Goal: Navigation & Orientation: Find specific page/section

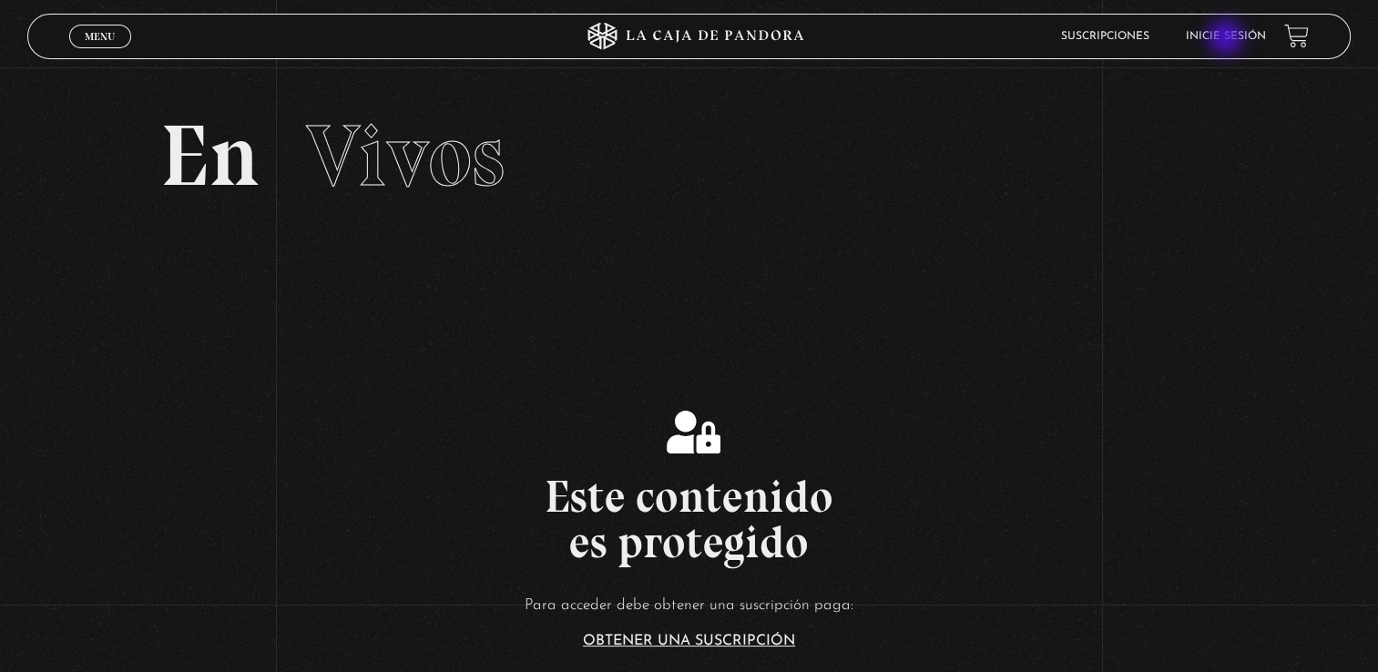
click at [1228, 39] on link "Inicie sesión" at bounding box center [1226, 36] width 80 height 11
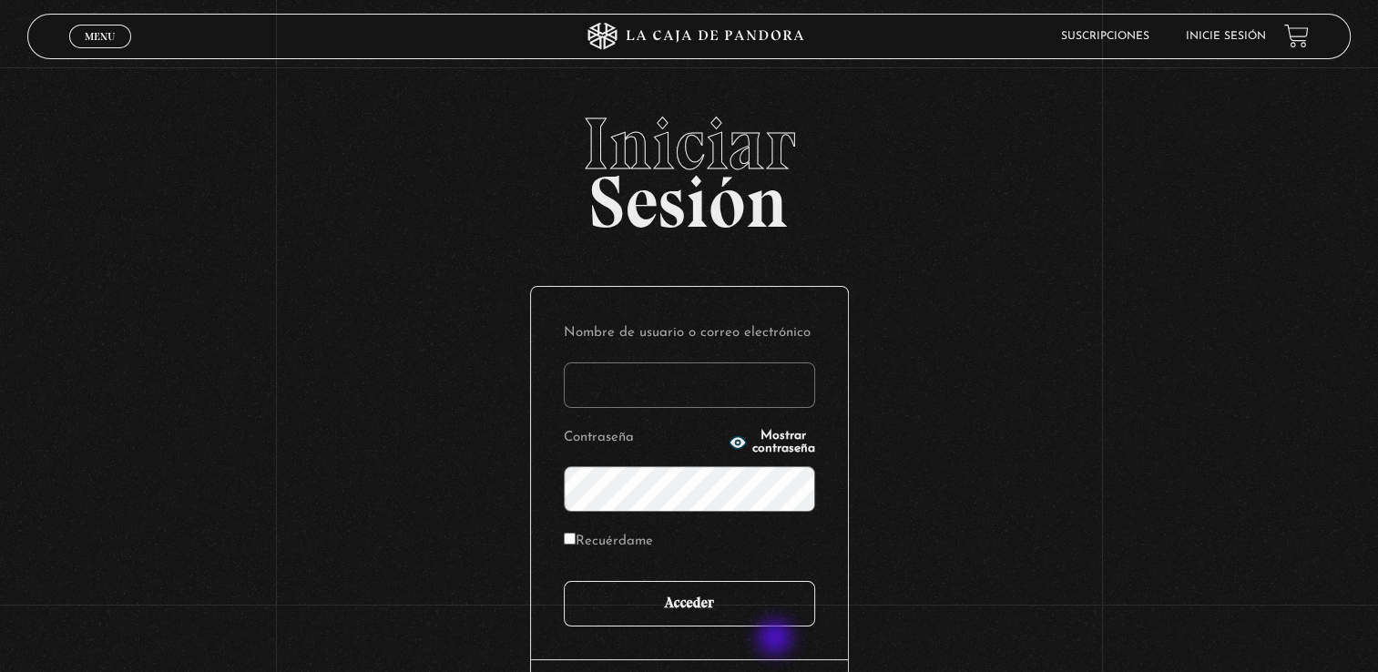
type input "[EMAIL_ADDRESS][DOMAIN_NAME]"
click at [771, 622] on input "Acceder" at bounding box center [689, 604] width 251 height 46
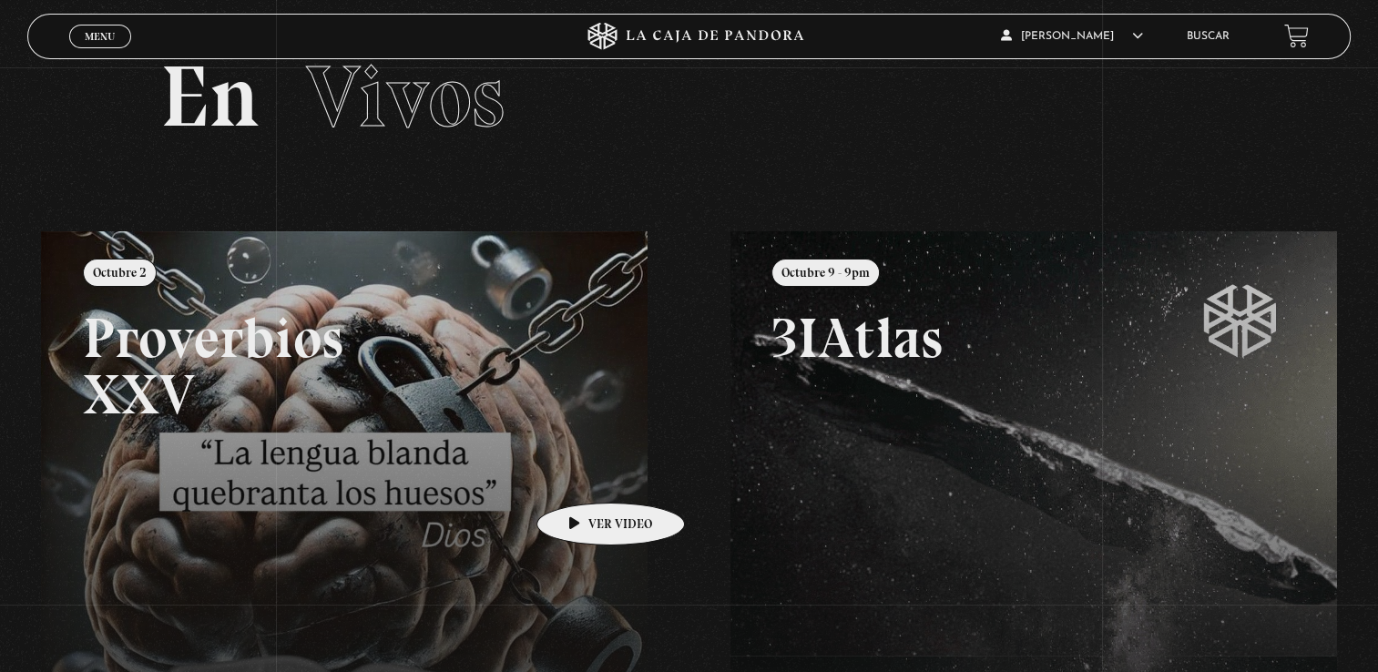
scroll to position [91, 0]
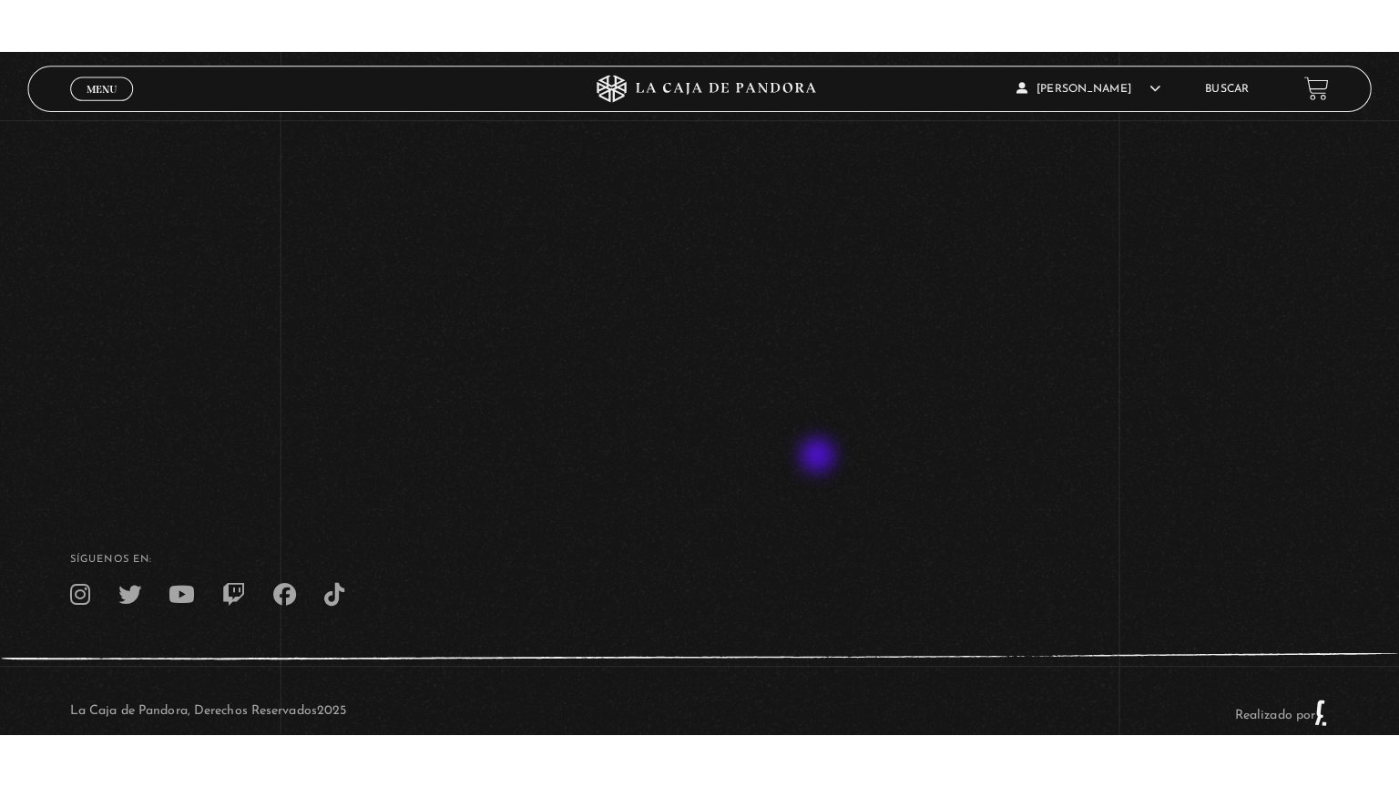
scroll to position [91, 0]
